Goal: Task Accomplishment & Management: Manage account settings

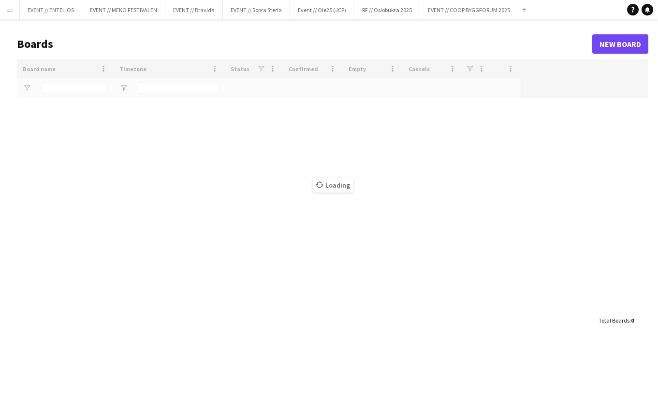
type input "*******"
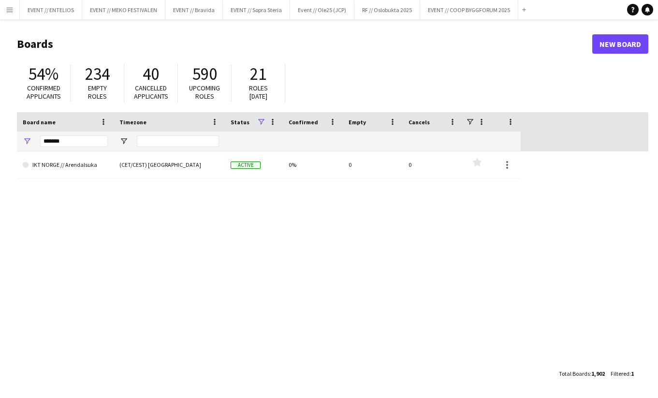
click at [11, 15] on button "Menu" at bounding box center [9, 9] width 19 height 19
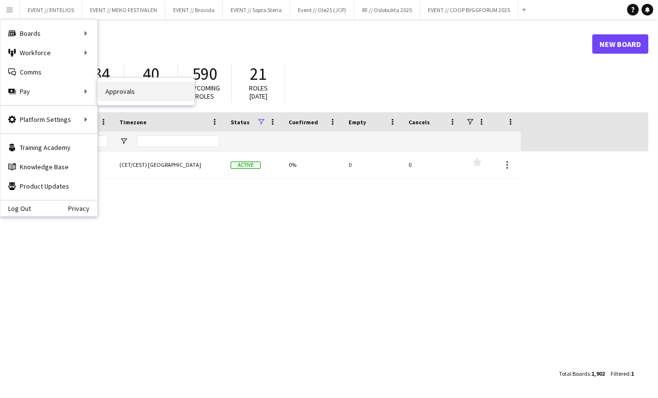
click at [120, 90] on link "Approvals" at bounding box center [146, 91] width 97 height 19
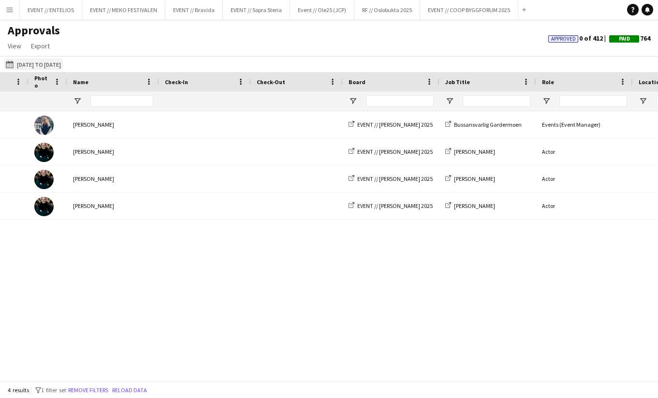
click at [63, 65] on button "[DATE] to [DATE] [DATE] to [DATE]" at bounding box center [33, 64] width 59 height 12
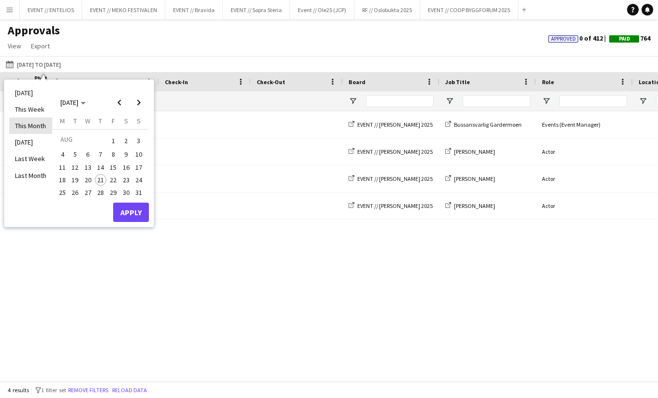
click at [26, 127] on li "This Month" at bounding box center [30, 125] width 43 height 16
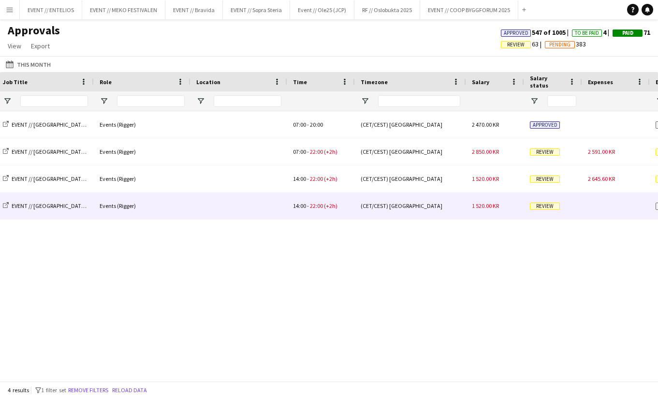
click at [440, 219] on div "(CET/CEST) [GEOGRAPHIC_DATA]" at bounding box center [410, 205] width 111 height 27
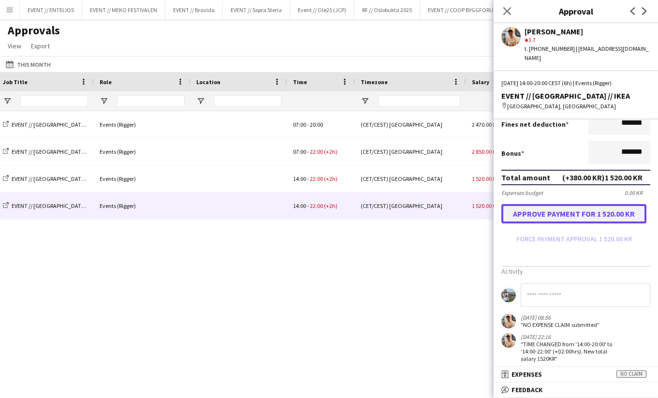
click at [552, 206] on button "Approve payment for 1 520.00 KR" at bounding box center [573, 213] width 145 height 19
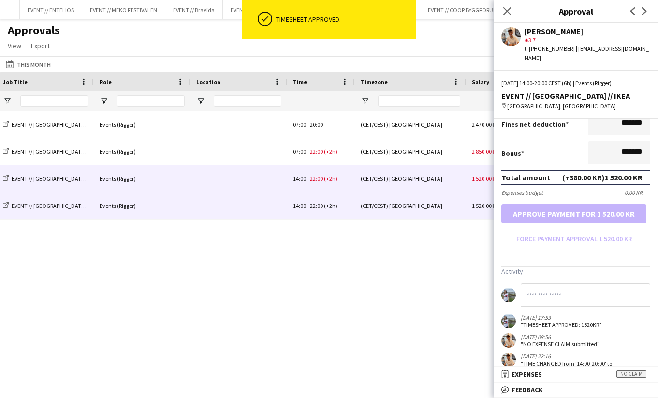
click at [364, 178] on div "(CET/CEST) [GEOGRAPHIC_DATA]" at bounding box center [410, 178] width 111 height 27
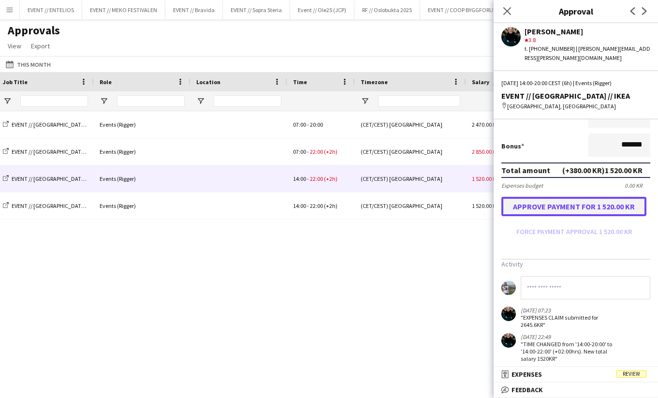
click at [550, 197] on button "Approve payment for 1 520.00 KR" at bounding box center [573, 206] width 145 height 19
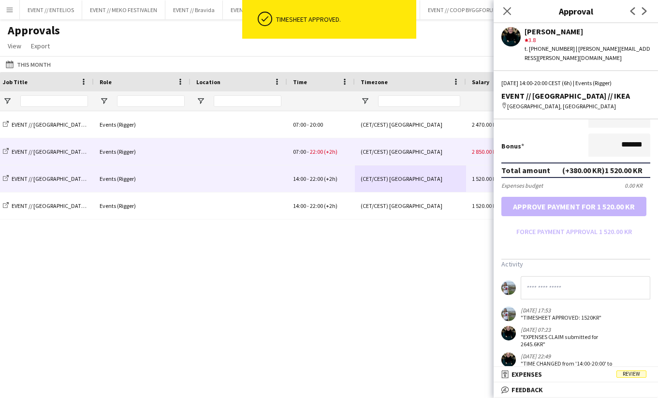
click at [342, 153] on div "07:00 - 22:00 (+2h)" at bounding box center [321, 151] width 68 height 27
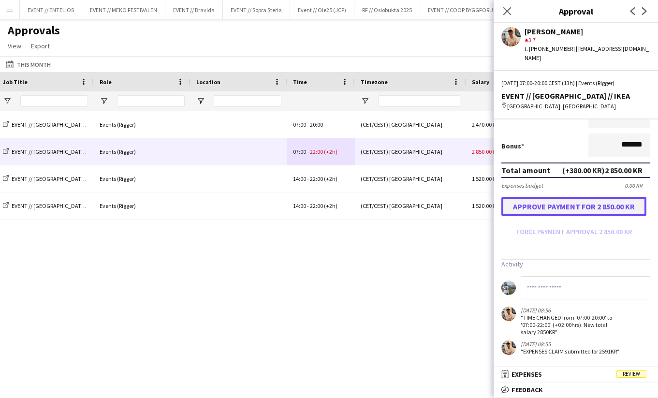
click at [554, 200] on button "Approve payment for 2 850.00 KR" at bounding box center [573, 206] width 145 height 19
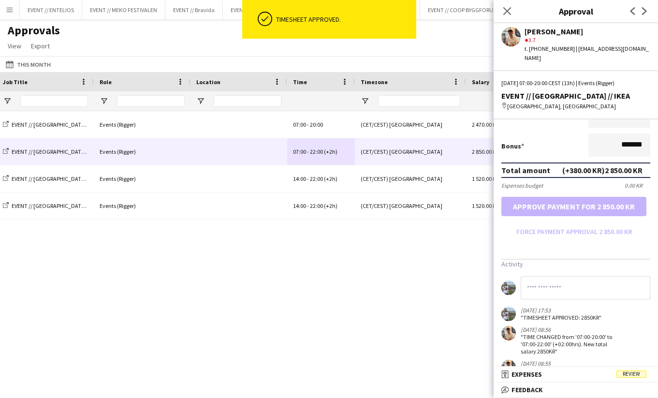
click at [430, 257] on div "IKT NORGE // Arendalsuka EVENT // [GEOGRAPHIC_DATA] // IKEA Events (Rigger) 07:…" at bounding box center [329, 246] width 658 height 270
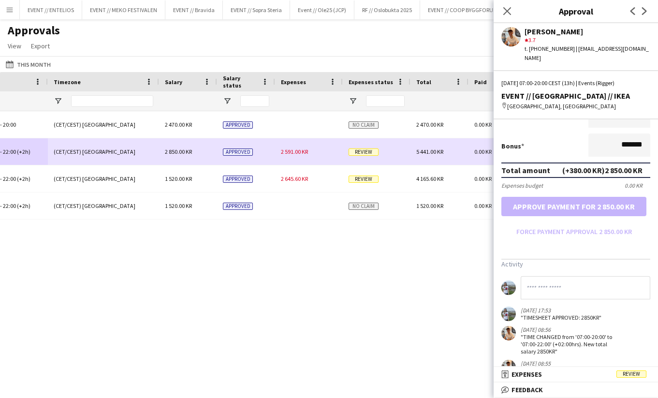
click at [330, 145] on div "2 591.00 KR" at bounding box center [309, 151] width 68 height 27
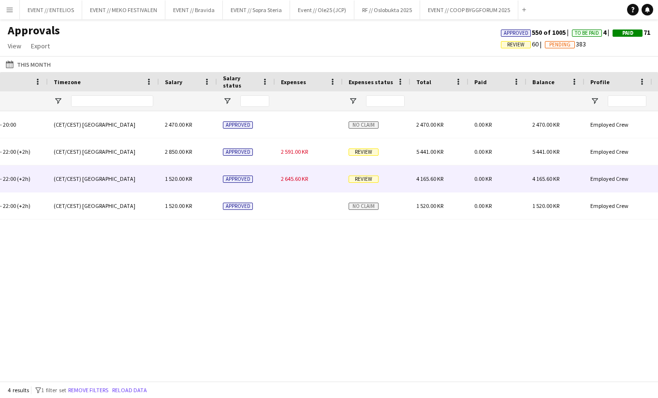
click at [305, 192] on div "14:00 - 22:00 (+2h) (CET/CEST) [GEOGRAPHIC_DATA] 1 520.00 KR Approved 2 645.60 …" at bounding box center [84, 178] width 1755 height 27
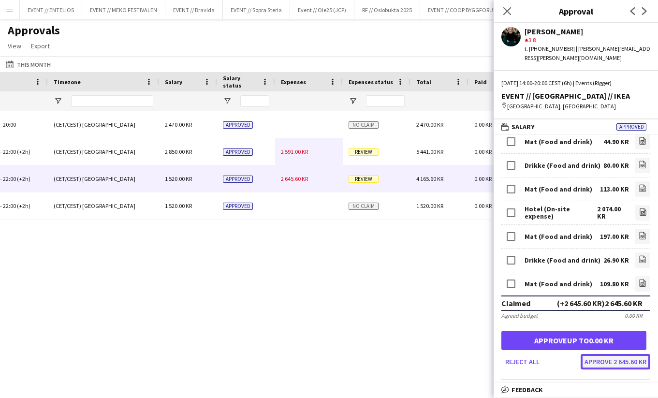
click at [607, 355] on button "Approve 2 645.60 KR" at bounding box center [616, 361] width 70 height 15
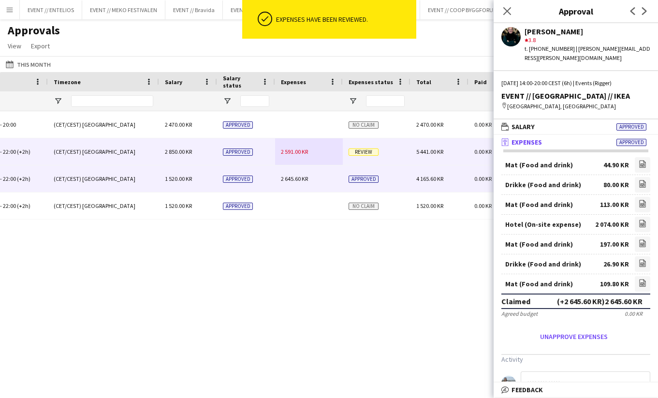
click at [327, 151] on div "2 591.00 KR" at bounding box center [309, 151] width 68 height 27
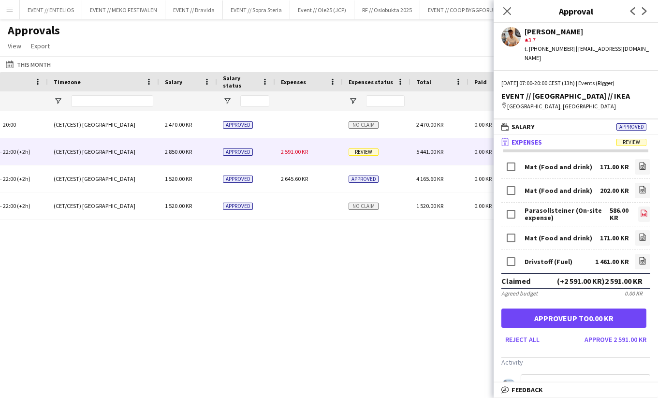
click at [643, 213] on icon at bounding box center [644, 214] width 4 height 3
click at [603, 332] on button "Approve 2 591.00 KR" at bounding box center [616, 339] width 70 height 15
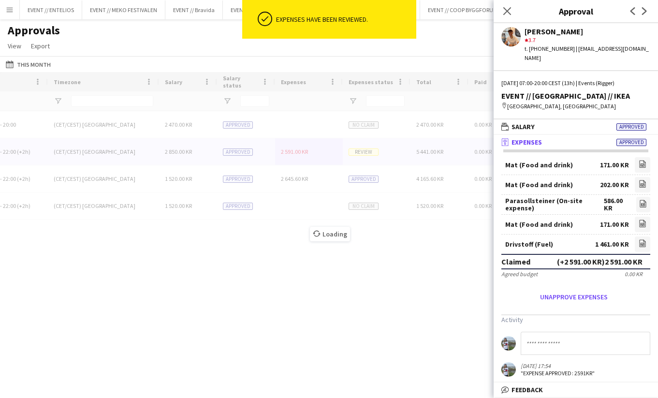
click at [319, 180] on div "Loading" at bounding box center [329, 226] width 658 height 309
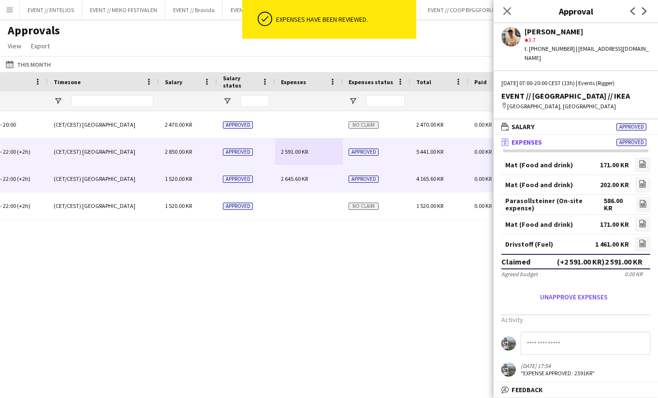
click at [301, 184] on div "2 645.60 KR" at bounding box center [309, 178] width 68 height 27
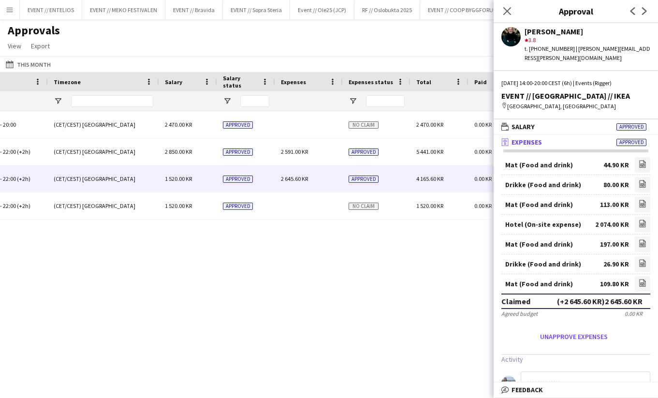
click at [408, 238] on div "07:00 - 20:00 (CET/CEST) [GEOGRAPHIC_DATA] 2 470.00 KR Approved No claim 2 470.…" at bounding box center [329, 246] width 658 height 270
